Goal: Information Seeking & Learning: Check status

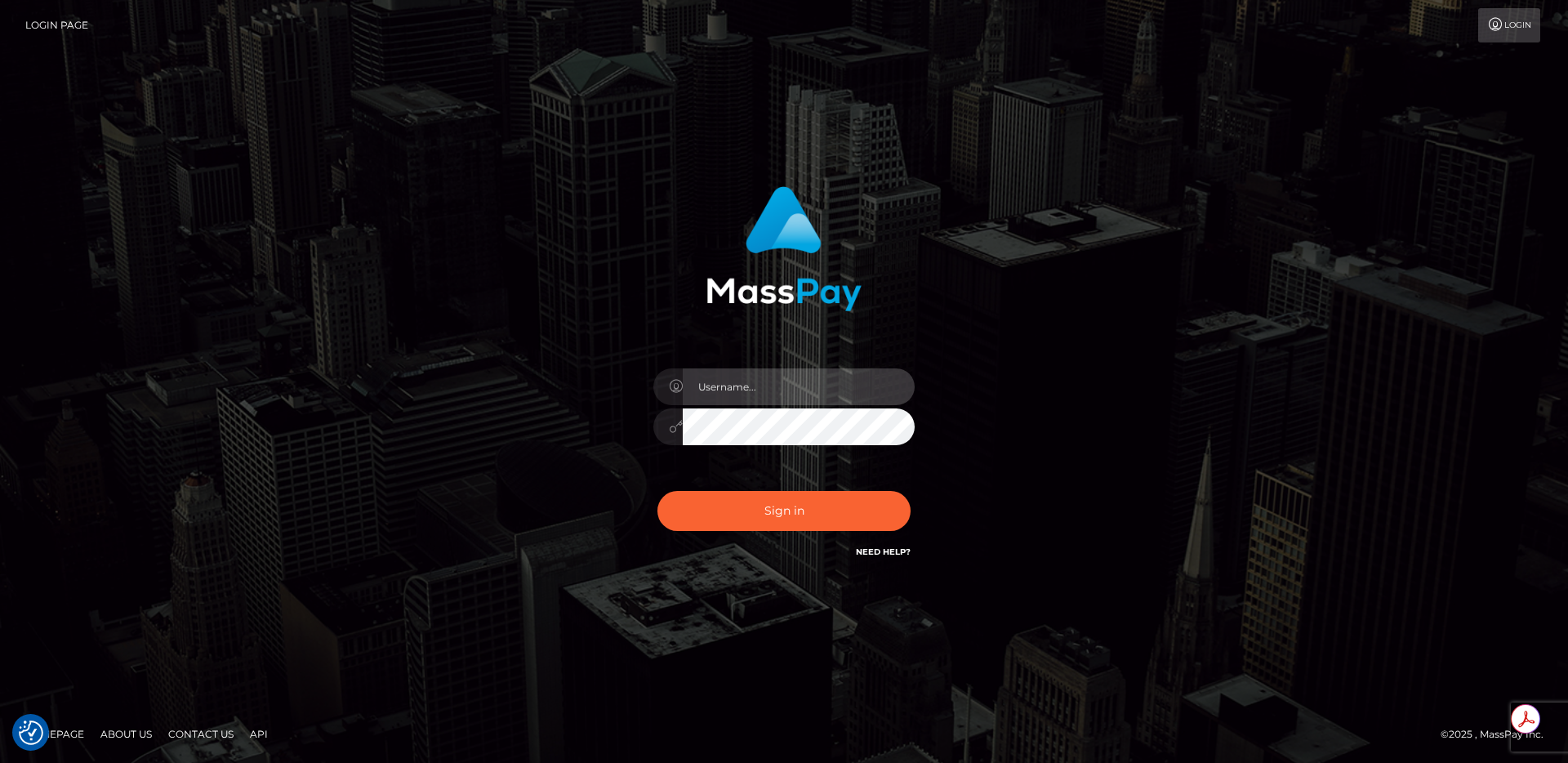
type input "egblue"
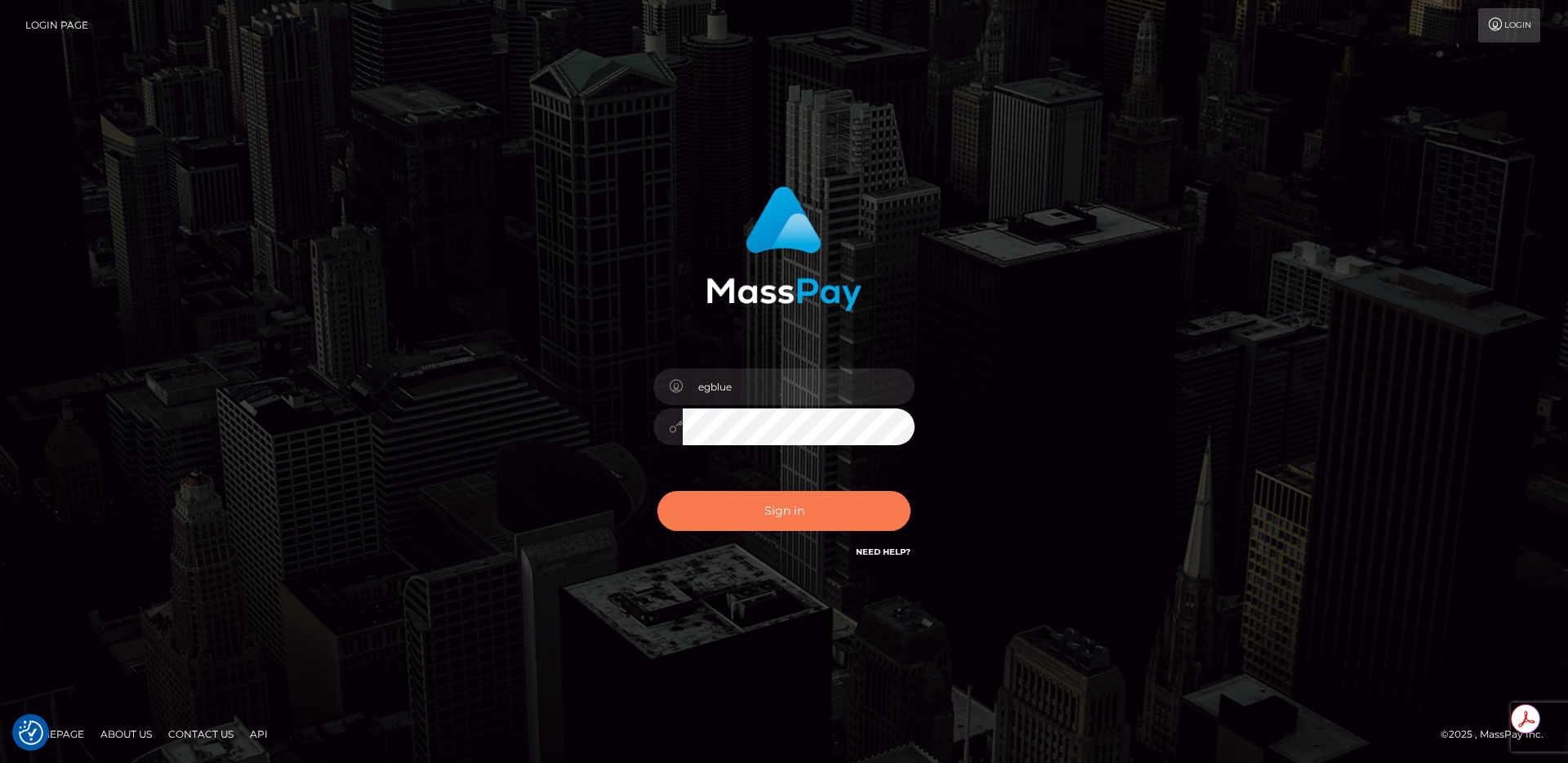
click at [783, 511] on button "Sign in" at bounding box center [784, 511] width 253 height 40
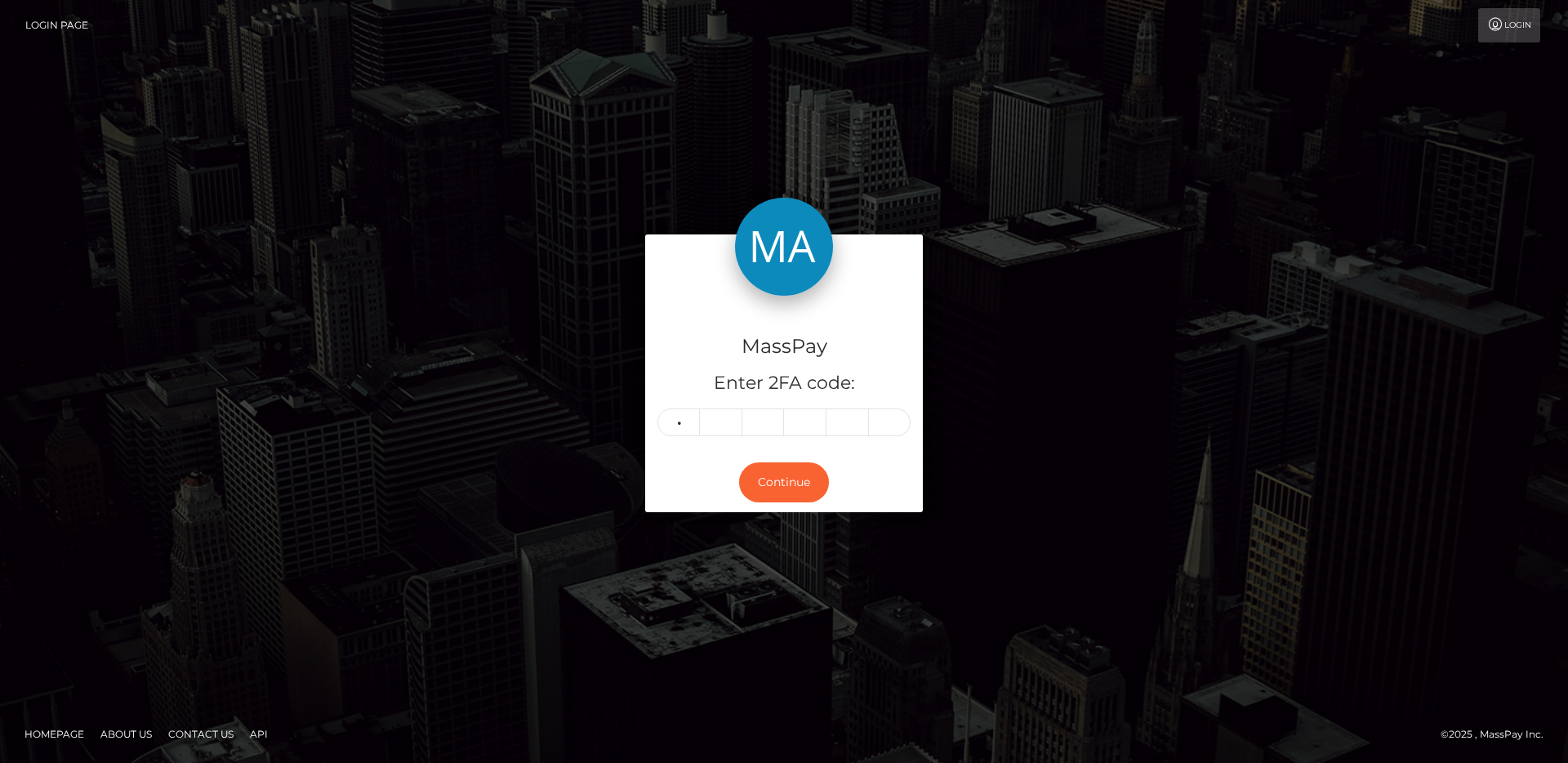
type input "4"
type input "6"
type input "0"
type input "5"
type input "7"
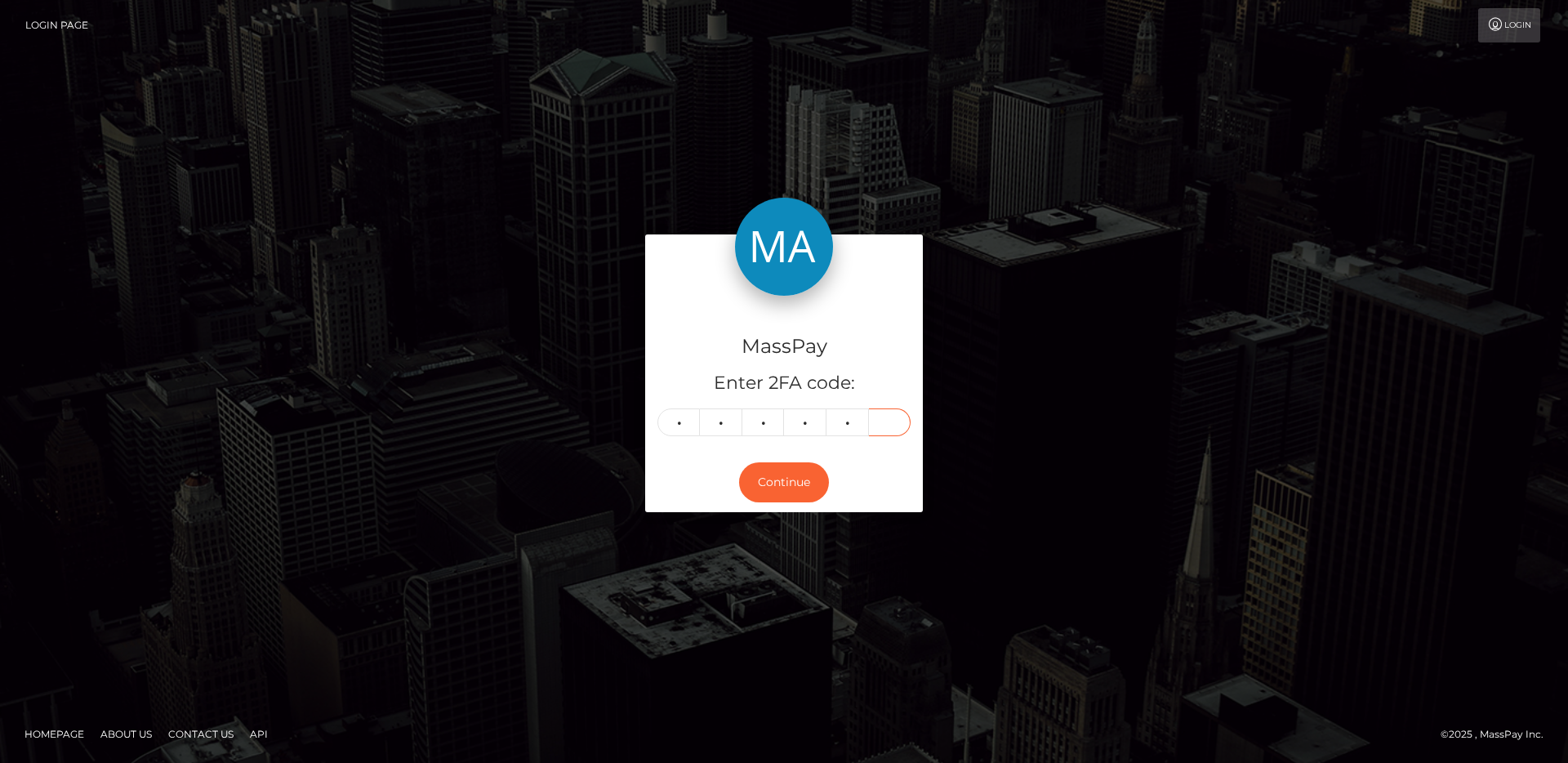
type input "7"
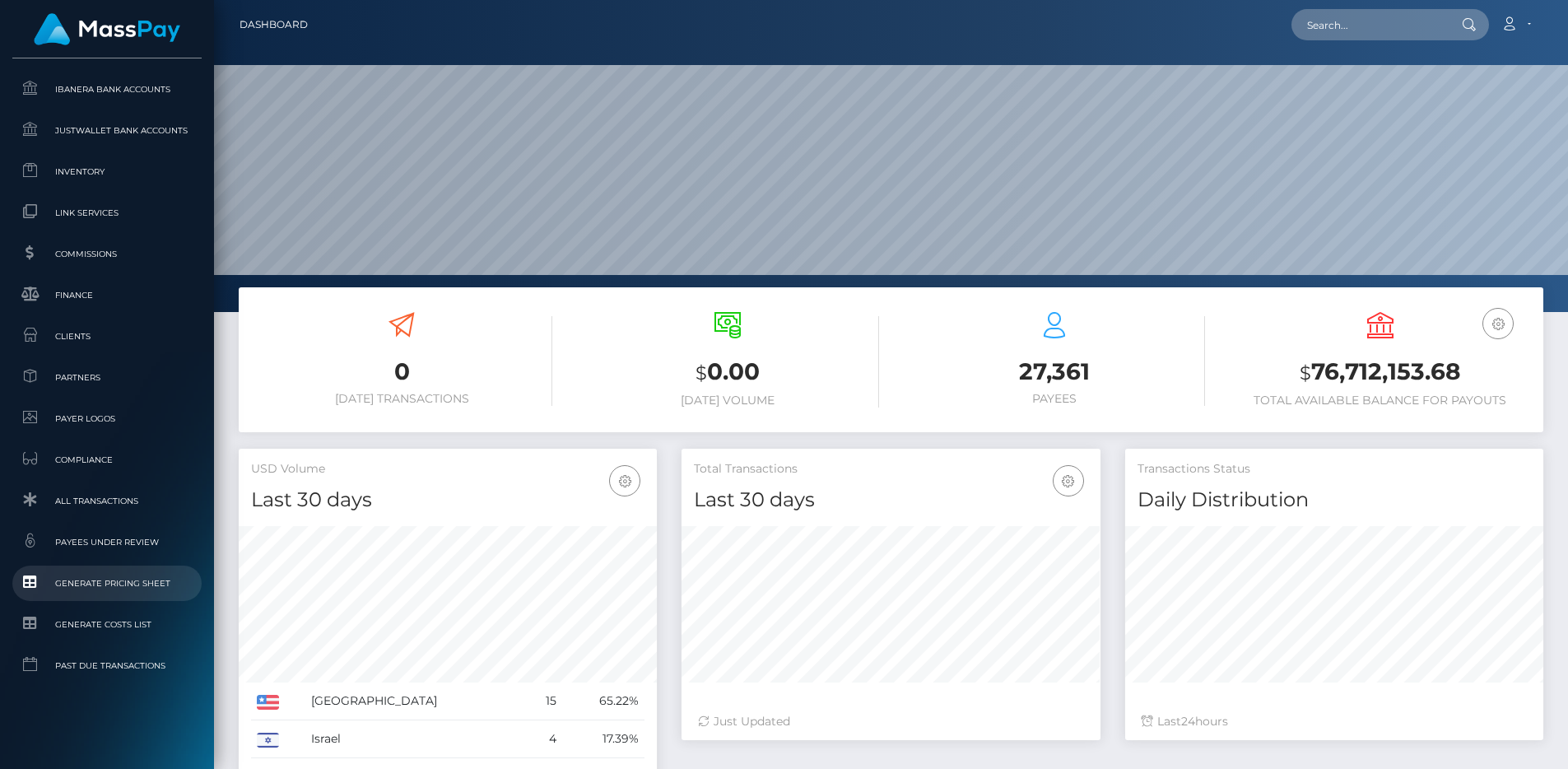
scroll to position [3, 0]
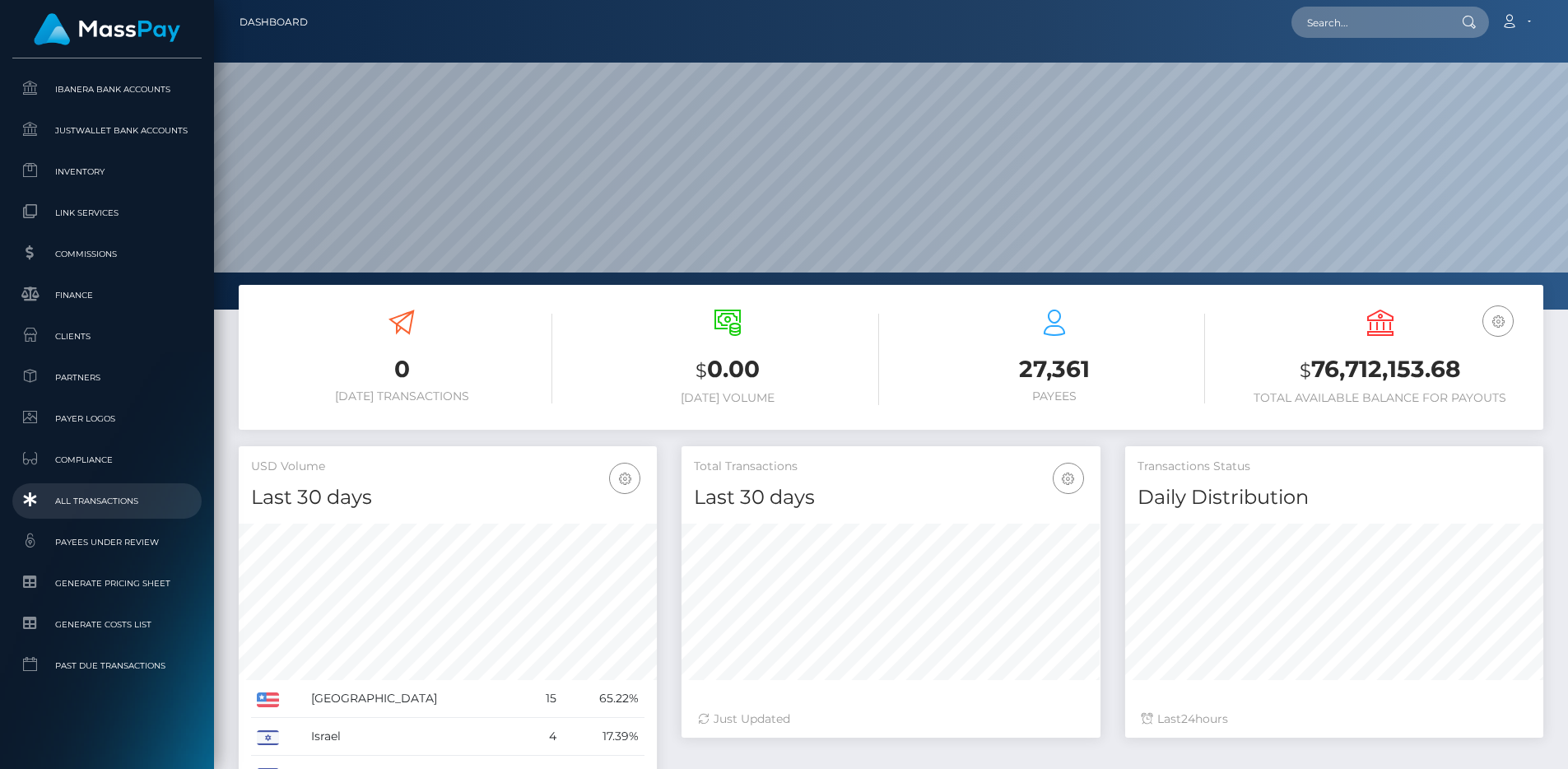
click at [102, 502] on span "All Transactions" at bounding box center [107, 501] width 176 height 19
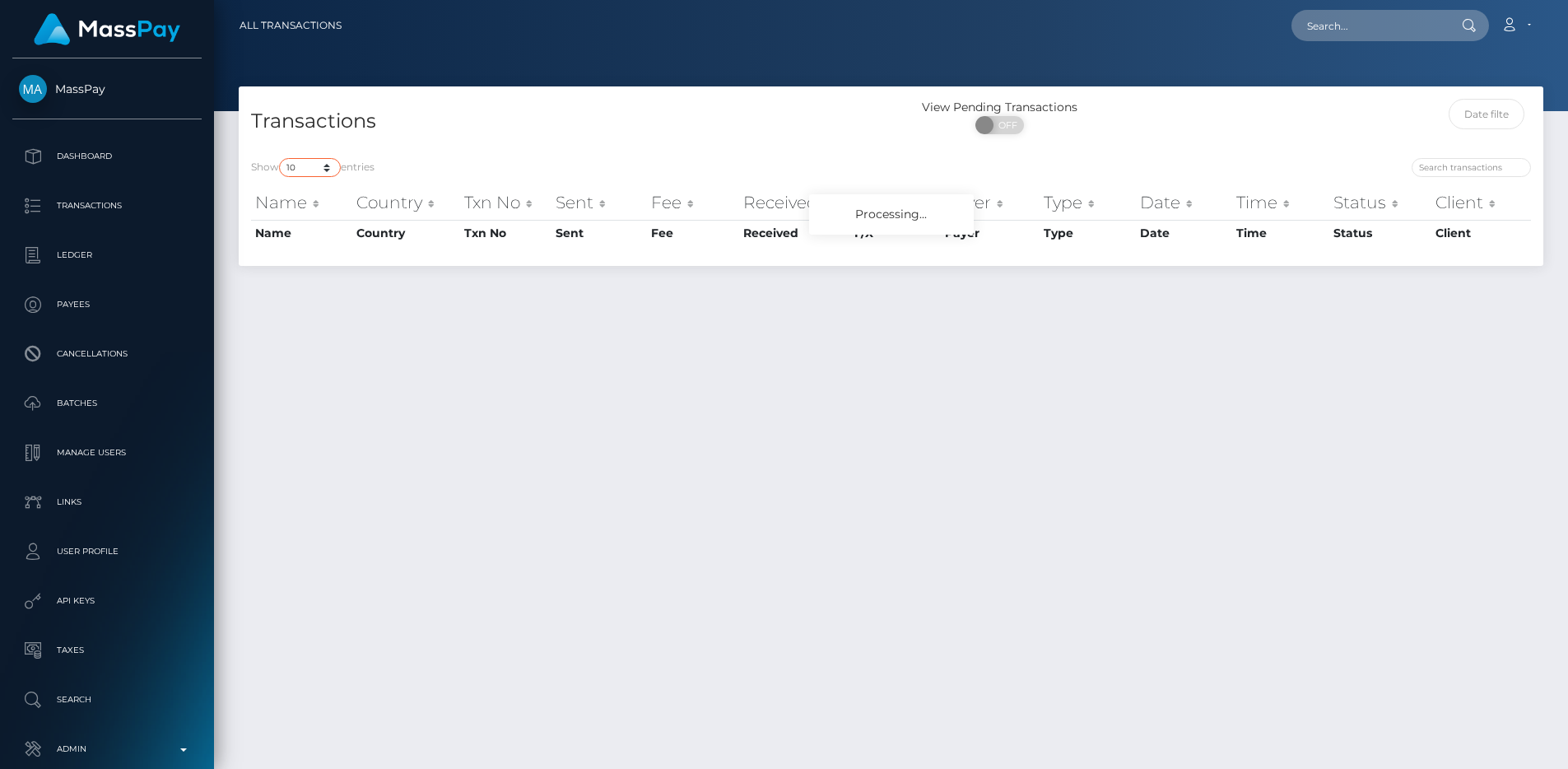
click at [328, 161] on select "10 25 50 100 250 500 1,000 3,500 All" at bounding box center [310, 168] width 62 height 19
select select "250"
click at [281, 158] on select "10 25 50 100 250 500 1,000 3,500 All" at bounding box center [310, 168] width 62 height 19
click at [477, 104] on div "Transactions" at bounding box center [564, 123] width 652 height 47
click at [623, 124] on h4 "Transactions" at bounding box center [565, 121] width 628 height 29
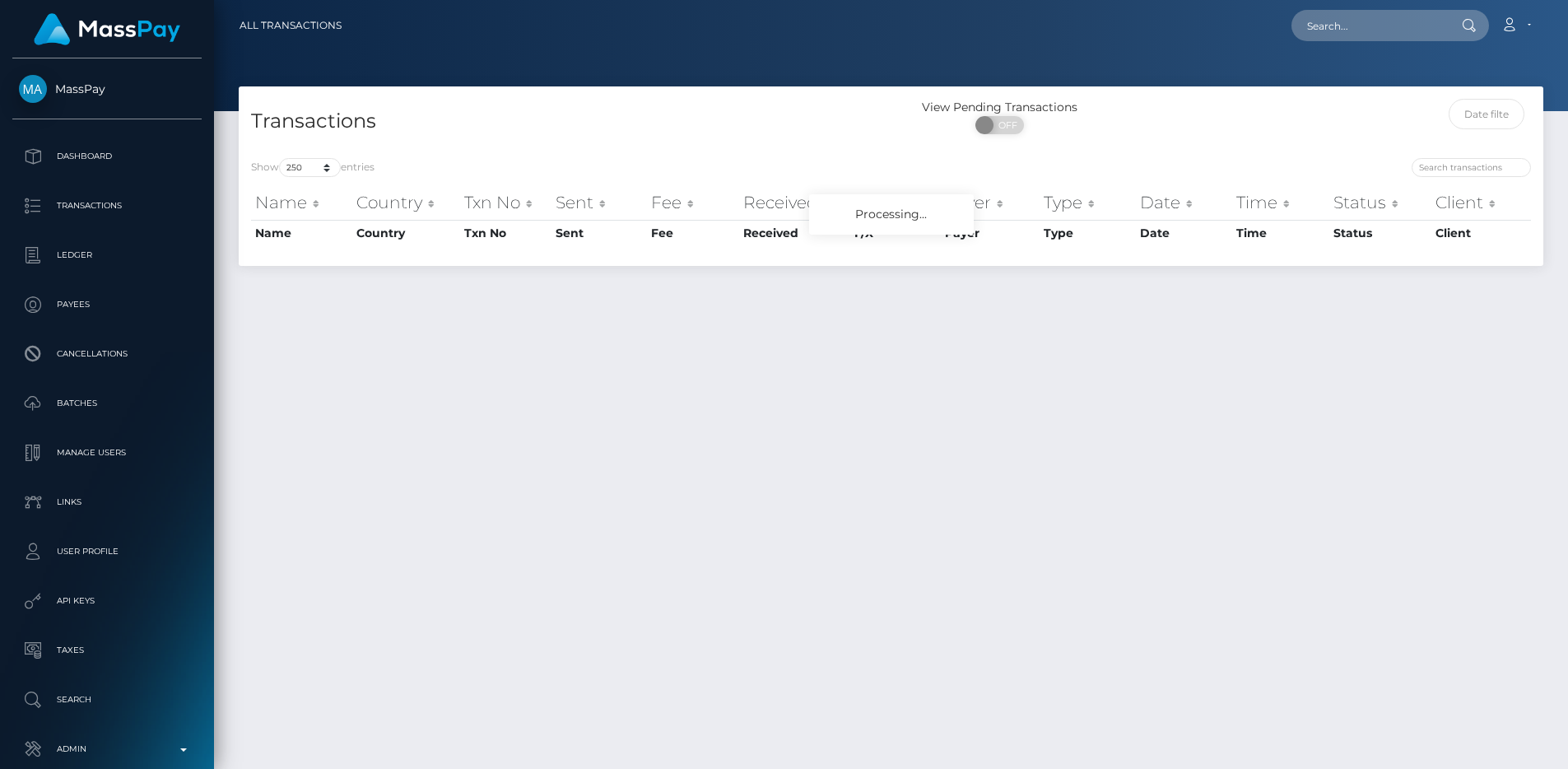
click at [623, 124] on h4 "Transactions" at bounding box center [565, 121] width 628 height 29
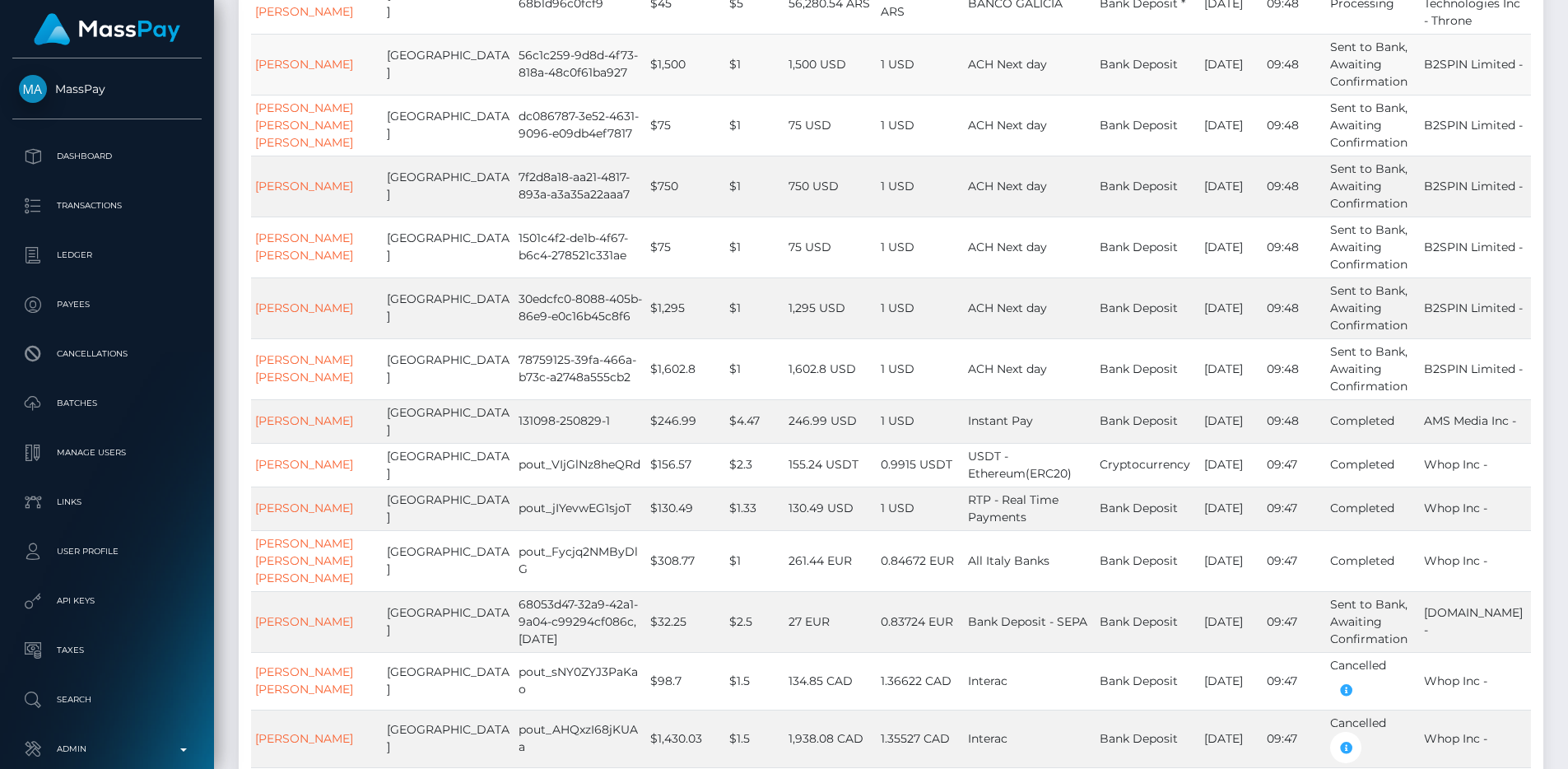
scroll to position [416, 0]
click at [149, 212] on p "Transactions" at bounding box center [107, 205] width 176 height 24
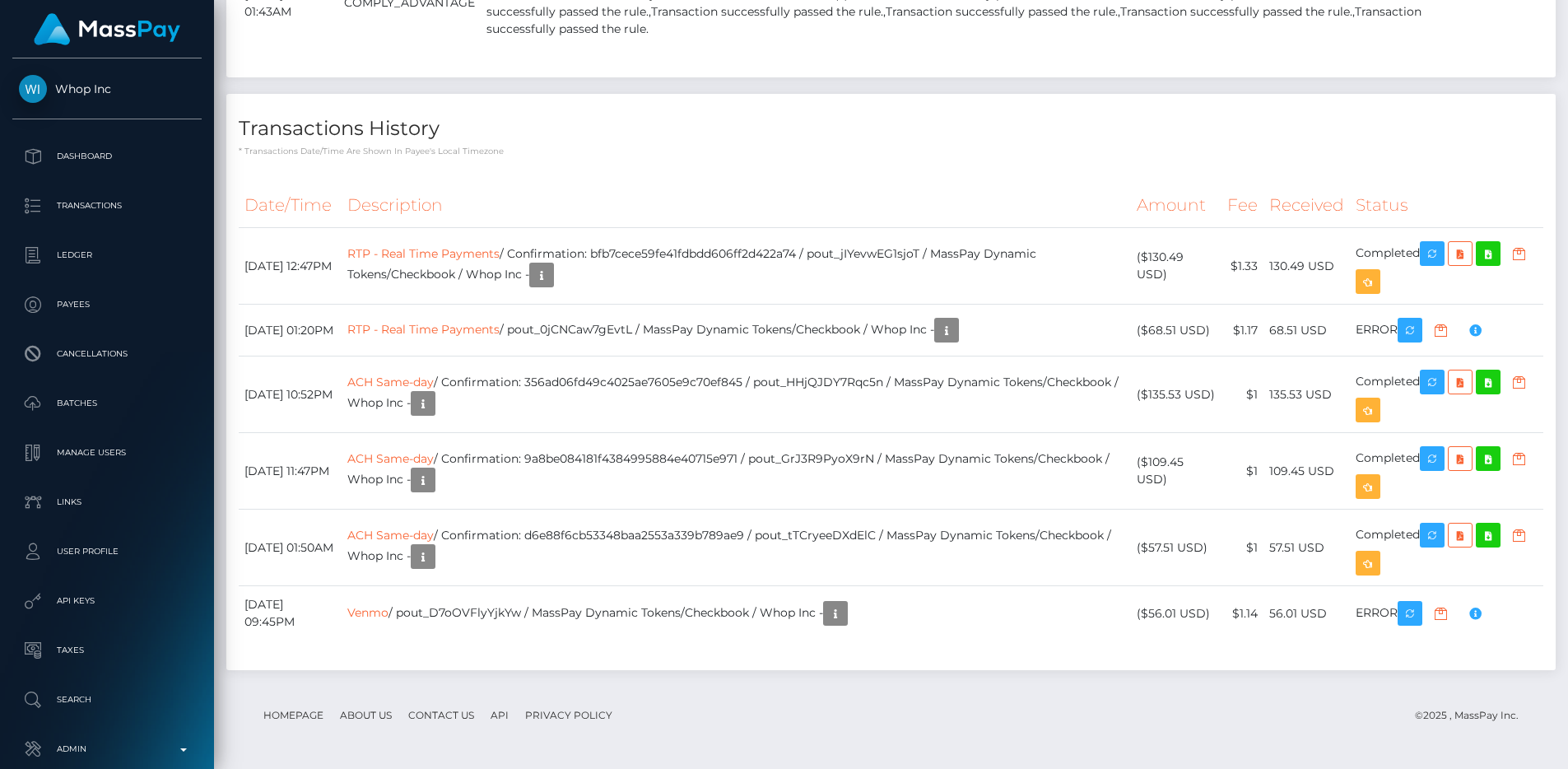
scroll to position [2706, 0]
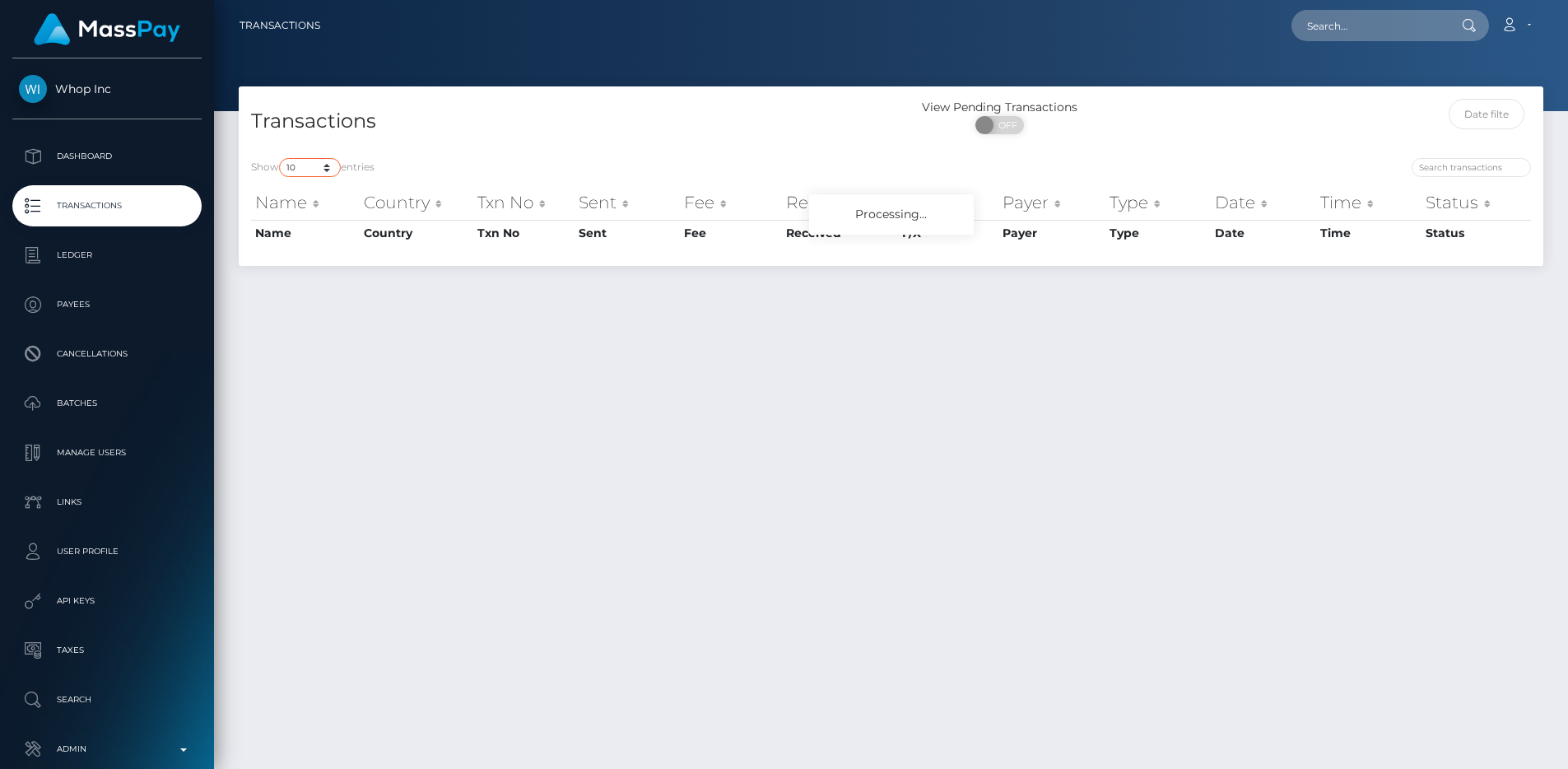
click at [338, 167] on select "10 25 50 100 250 500 1,000 3,500 All" at bounding box center [310, 168] width 62 height 19
select select "250"
click at [281, 158] on select "10 25 50 100 250 500 1,000 3,500 All" at bounding box center [310, 168] width 62 height 19
